Goal: Task Accomplishment & Management: Use online tool/utility

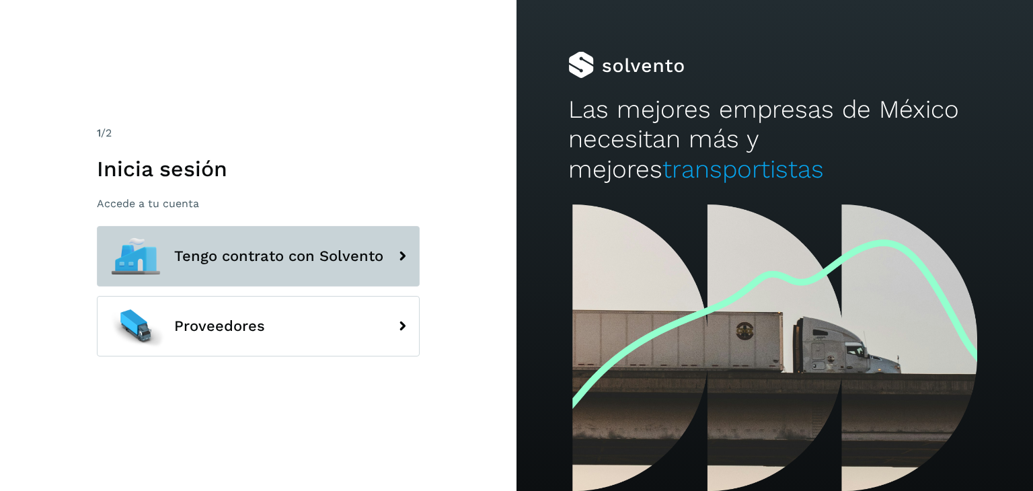
click at [403, 264] on icon at bounding box center [402, 256] width 27 height 27
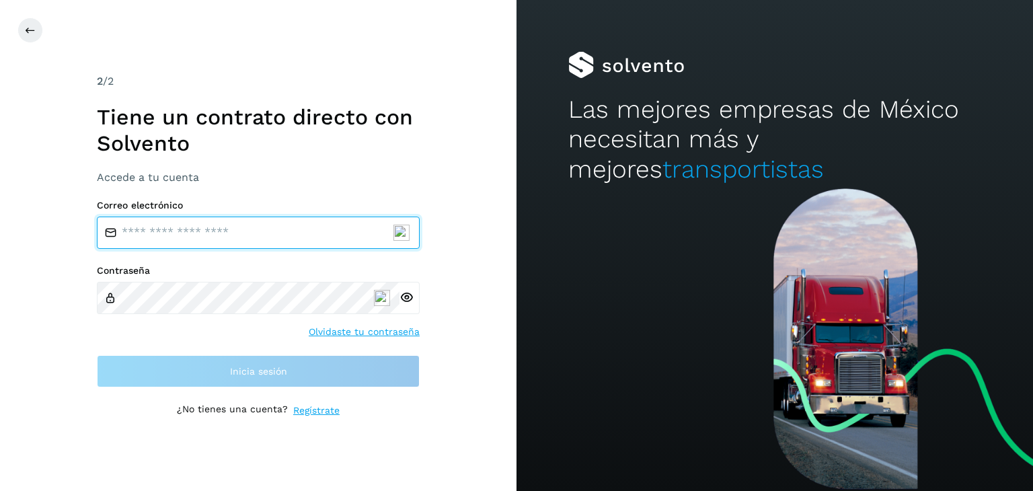
type input "**********"
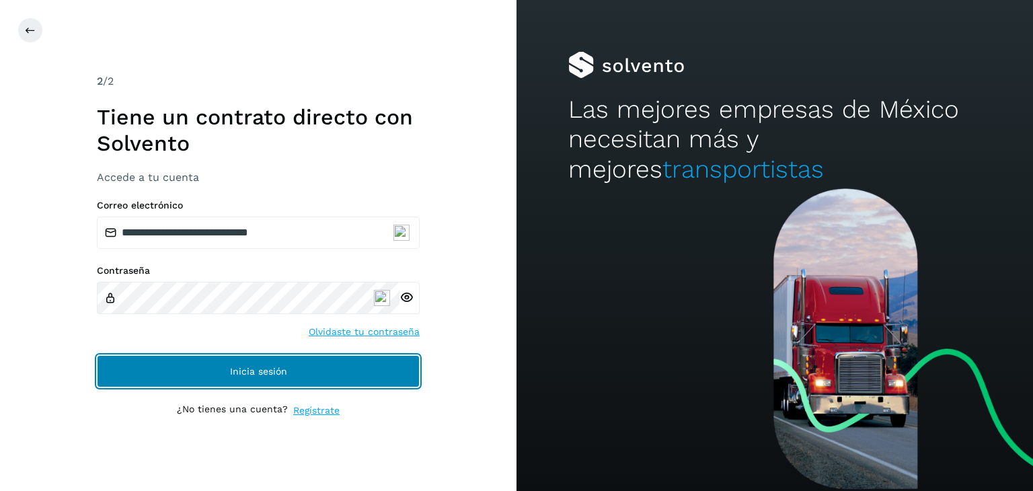
click at [257, 368] on span "Inicia sesión" at bounding box center [258, 371] width 57 height 9
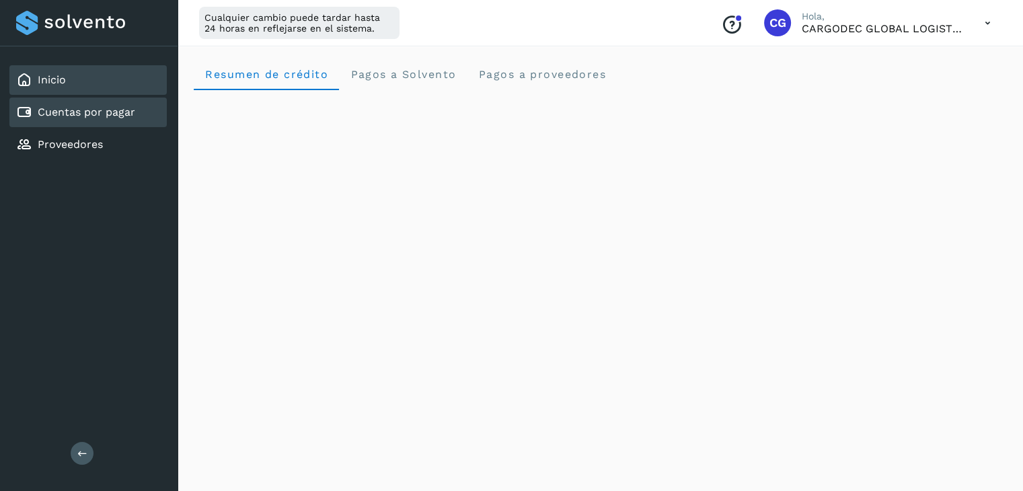
click at [131, 112] on link "Cuentas por pagar" at bounding box center [87, 112] width 98 height 13
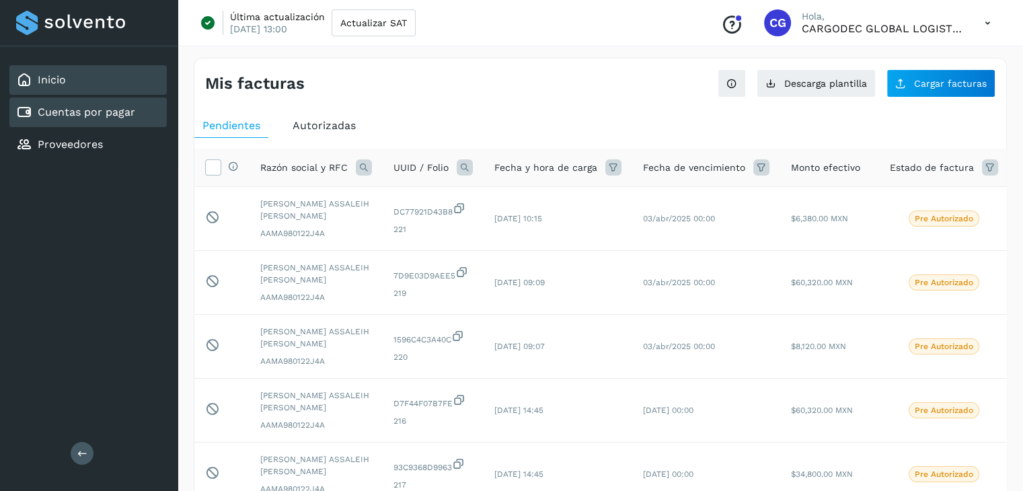
click at [92, 85] on div "Inicio" at bounding box center [87, 80] width 157 height 30
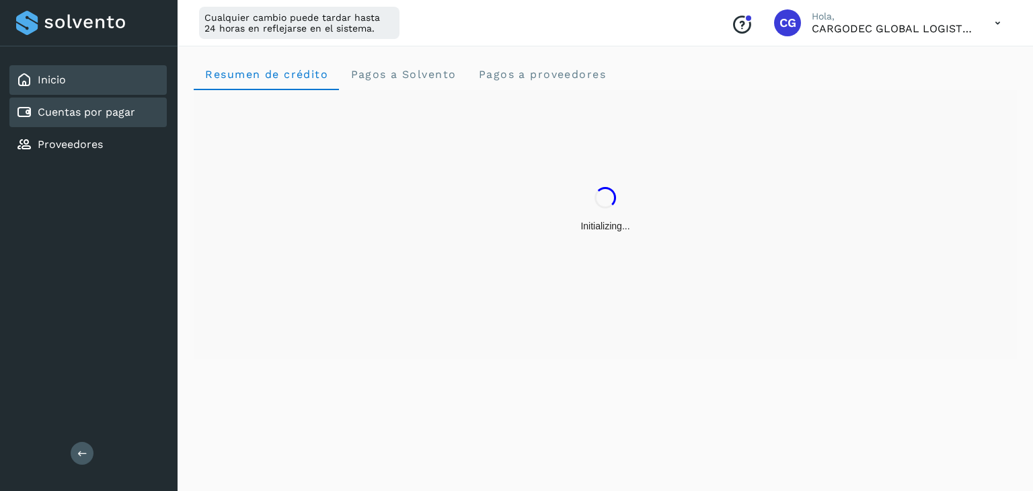
click at [102, 102] on div "Cuentas por pagar" at bounding box center [87, 113] width 157 height 30
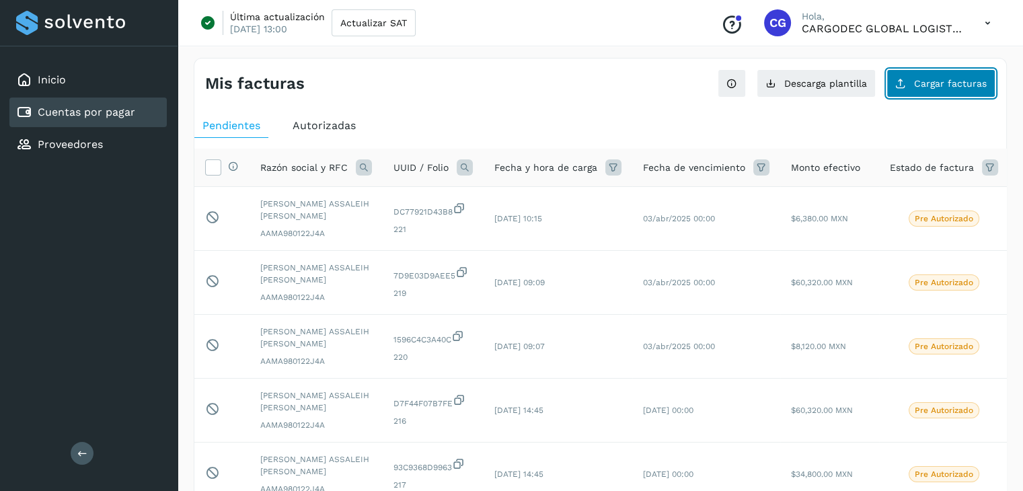
click at [945, 81] on span "Cargar facturas" at bounding box center [950, 83] width 73 height 9
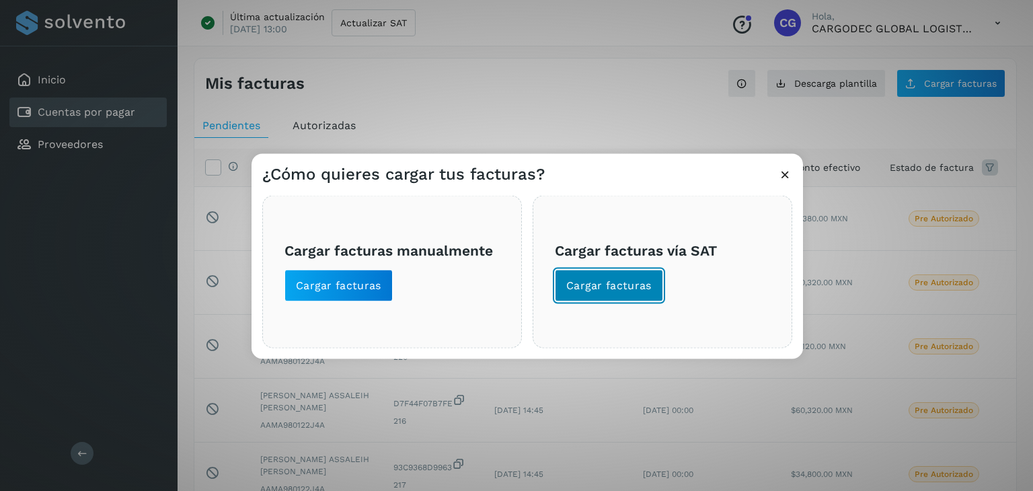
click at [607, 281] on span "Cargar facturas" at bounding box center [608, 286] width 85 height 15
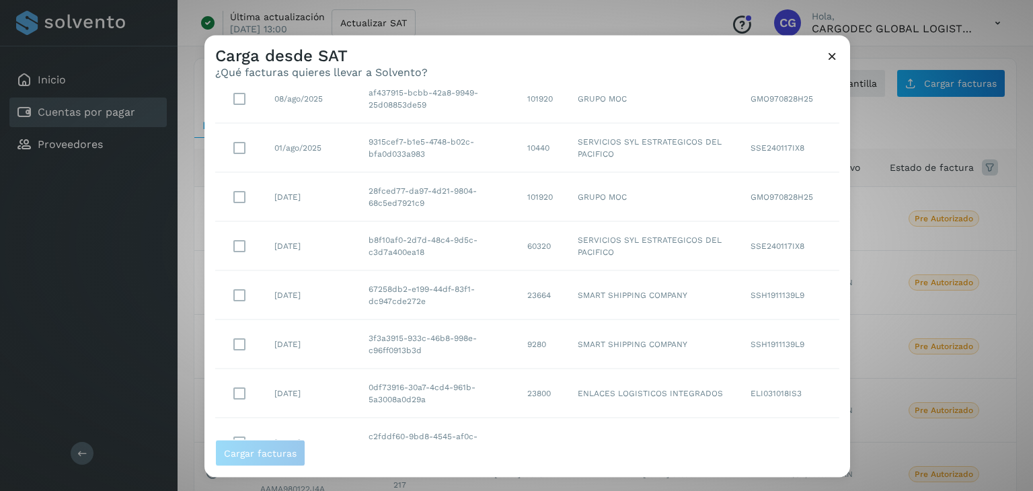
scroll to position [246, 0]
